Goal: Navigation & Orientation: Find specific page/section

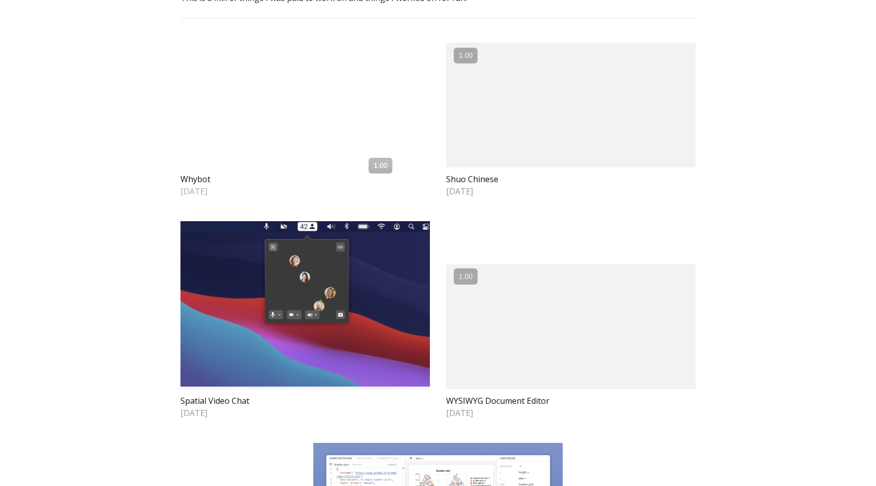
scroll to position [69, 0]
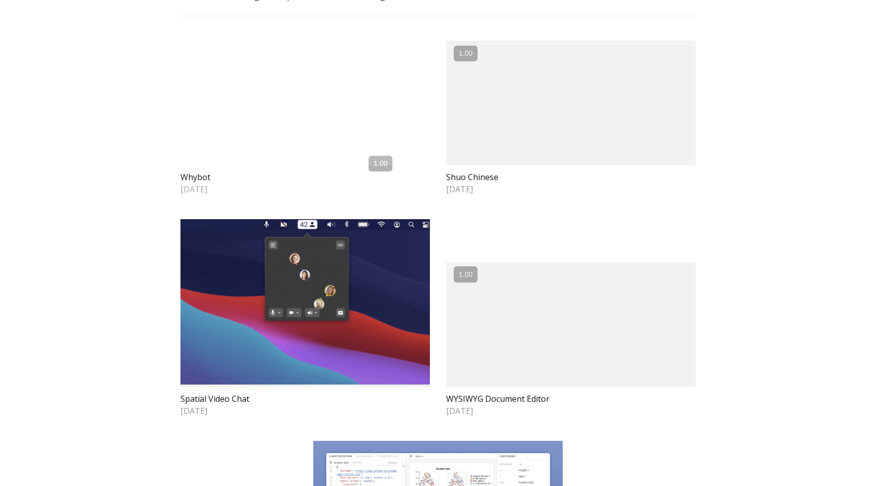
click at [253, 165] on video at bounding box center [305, 103] width 249 height 125
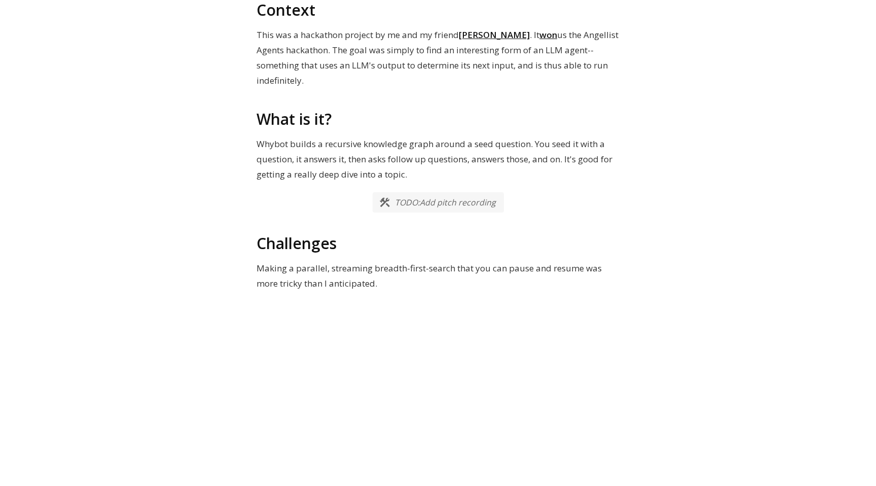
scroll to position [148, 0]
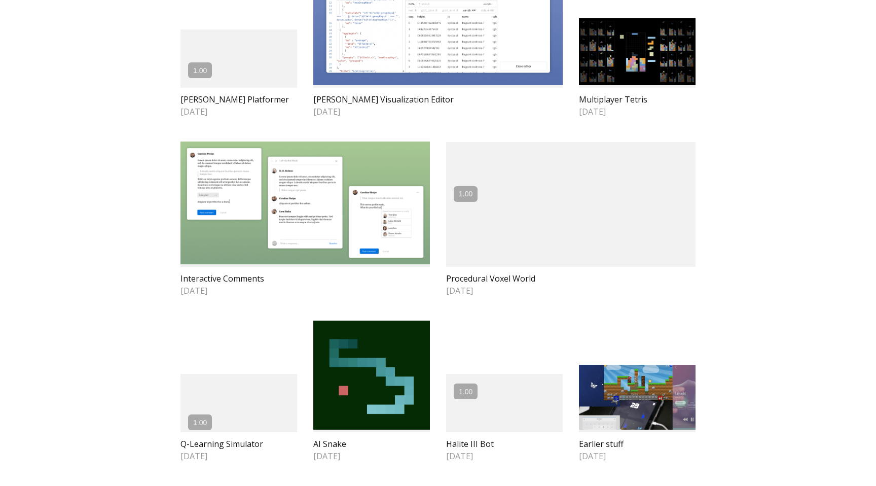
scroll to position [651, 0]
click at [381, 354] on img at bounding box center [371, 375] width 117 height 110
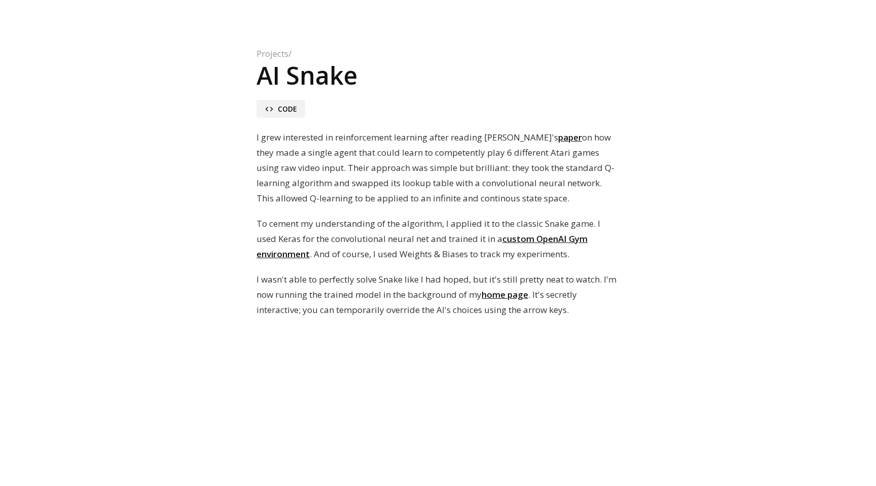
scroll to position [36, 0]
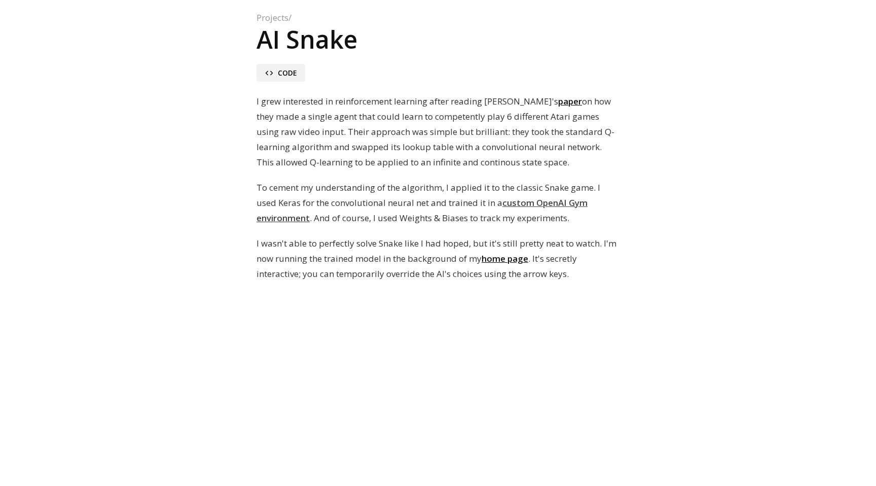
click at [514, 205] on link "custom OpenAI Gym environment" at bounding box center [422, 210] width 331 height 27
click at [493, 262] on link "home page" at bounding box center [505, 259] width 47 height 12
